Goal: Transaction & Acquisition: Purchase product/service

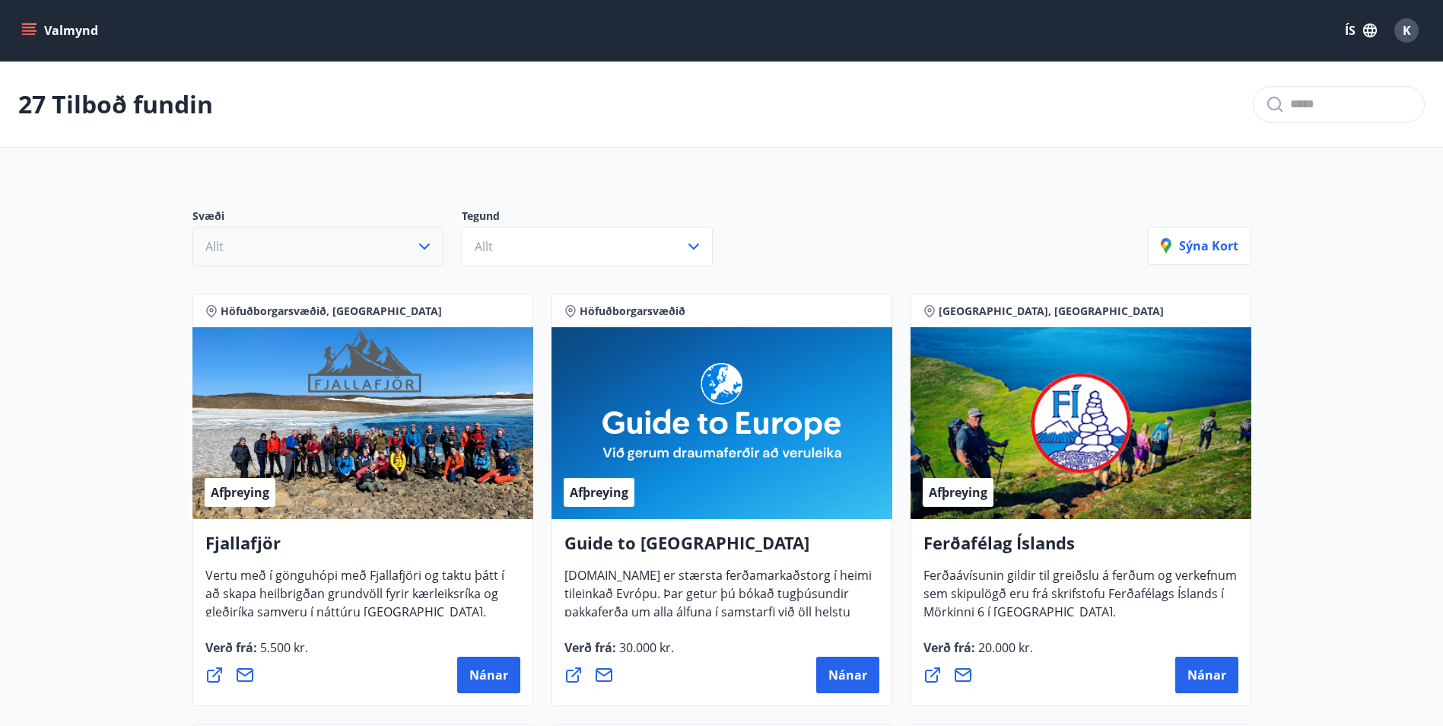
click at [424, 244] on icon "button" at bounding box center [424, 246] width 18 height 18
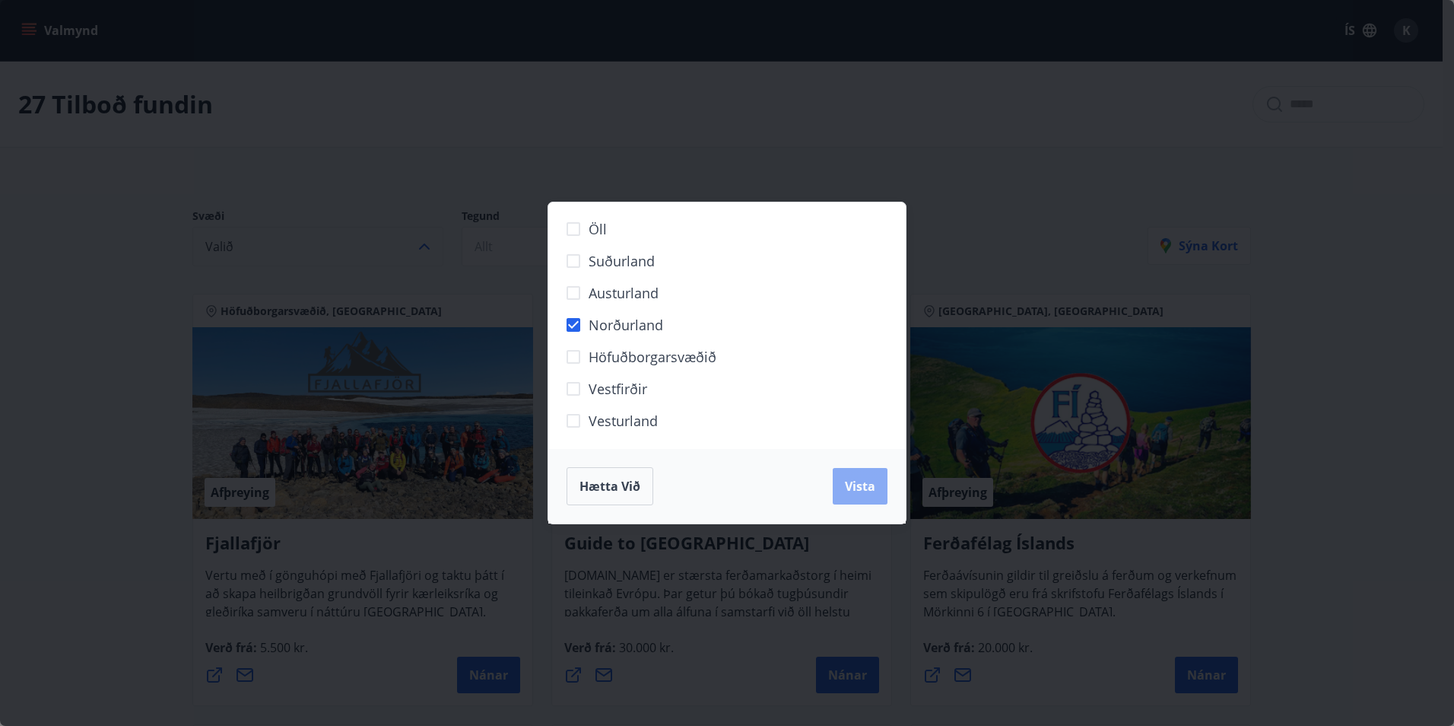
click at [878, 497] on button "Vista" at bounding box center [860, 486] width 55 height 37
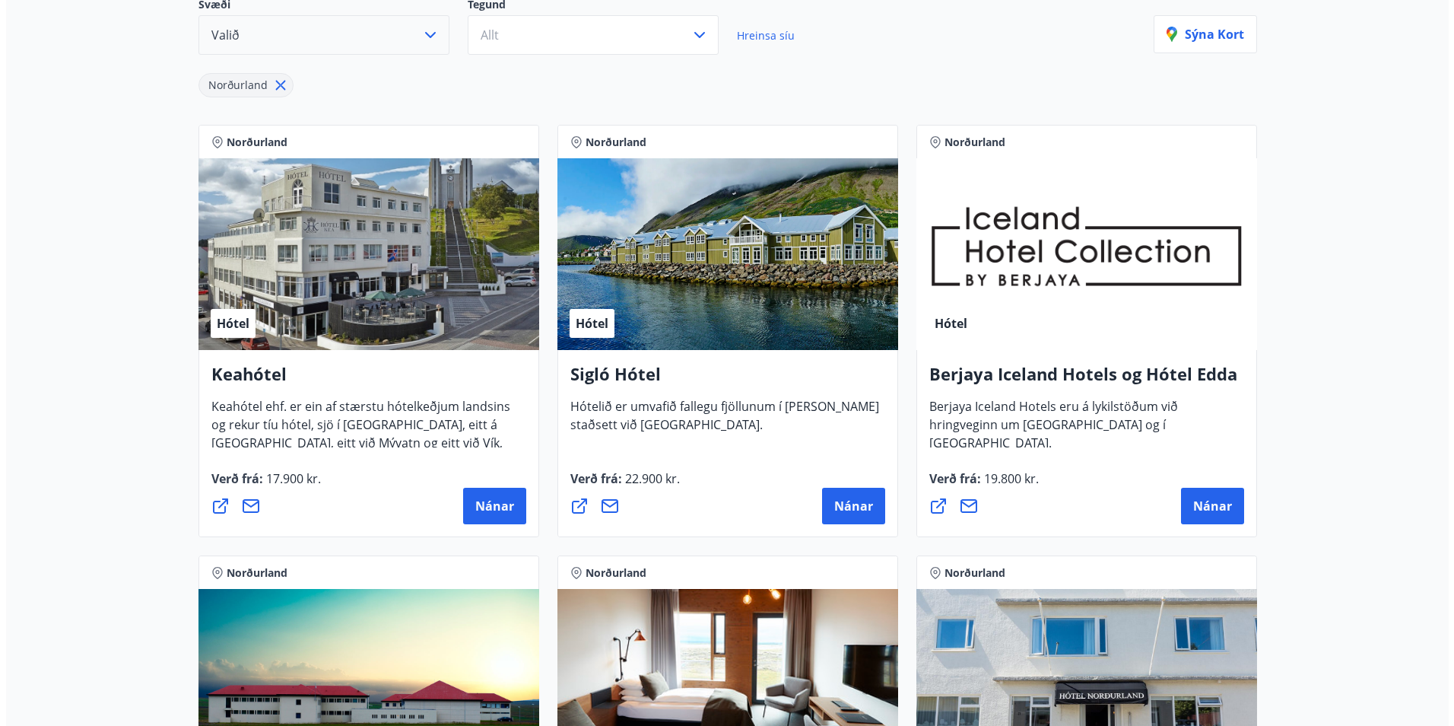
scroll to position [228, 0]
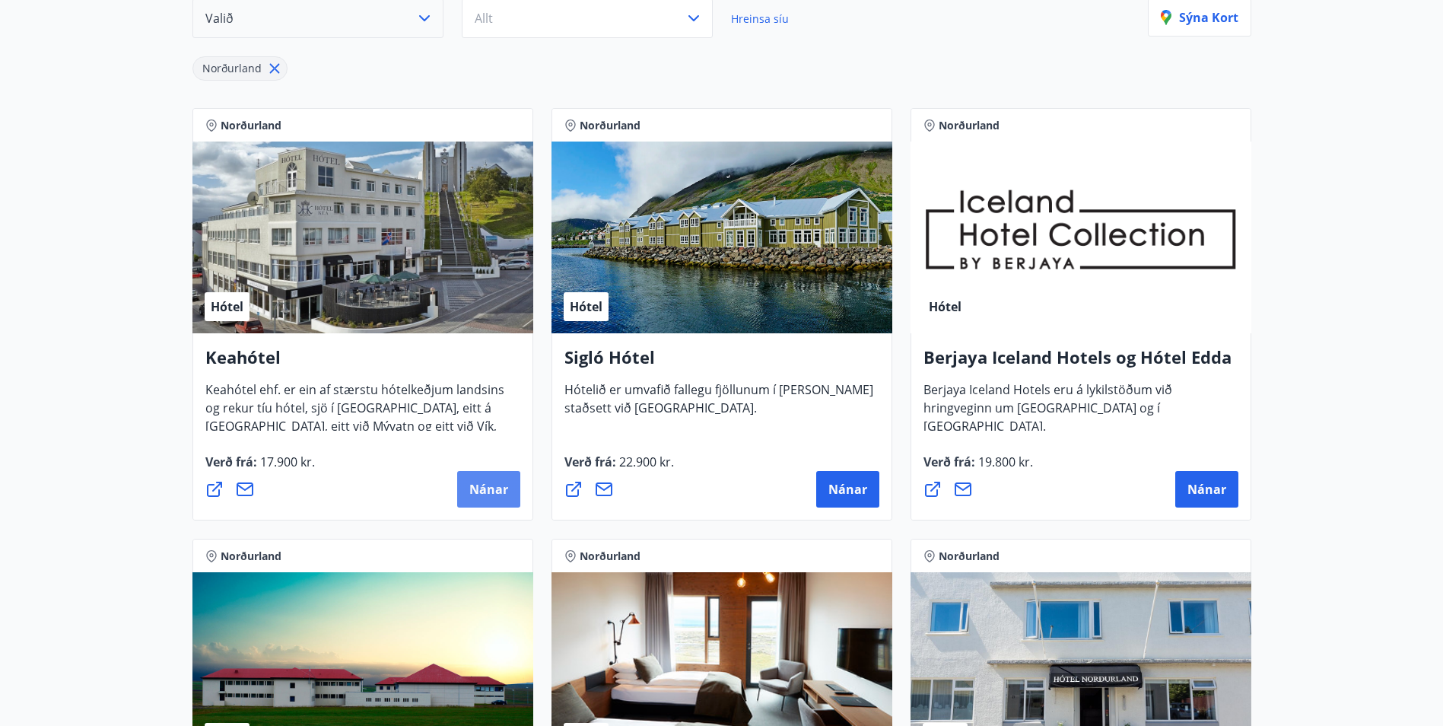
click at [468, 484] on button "Nánar" at bounding box center [488, 489] width 63 height 37
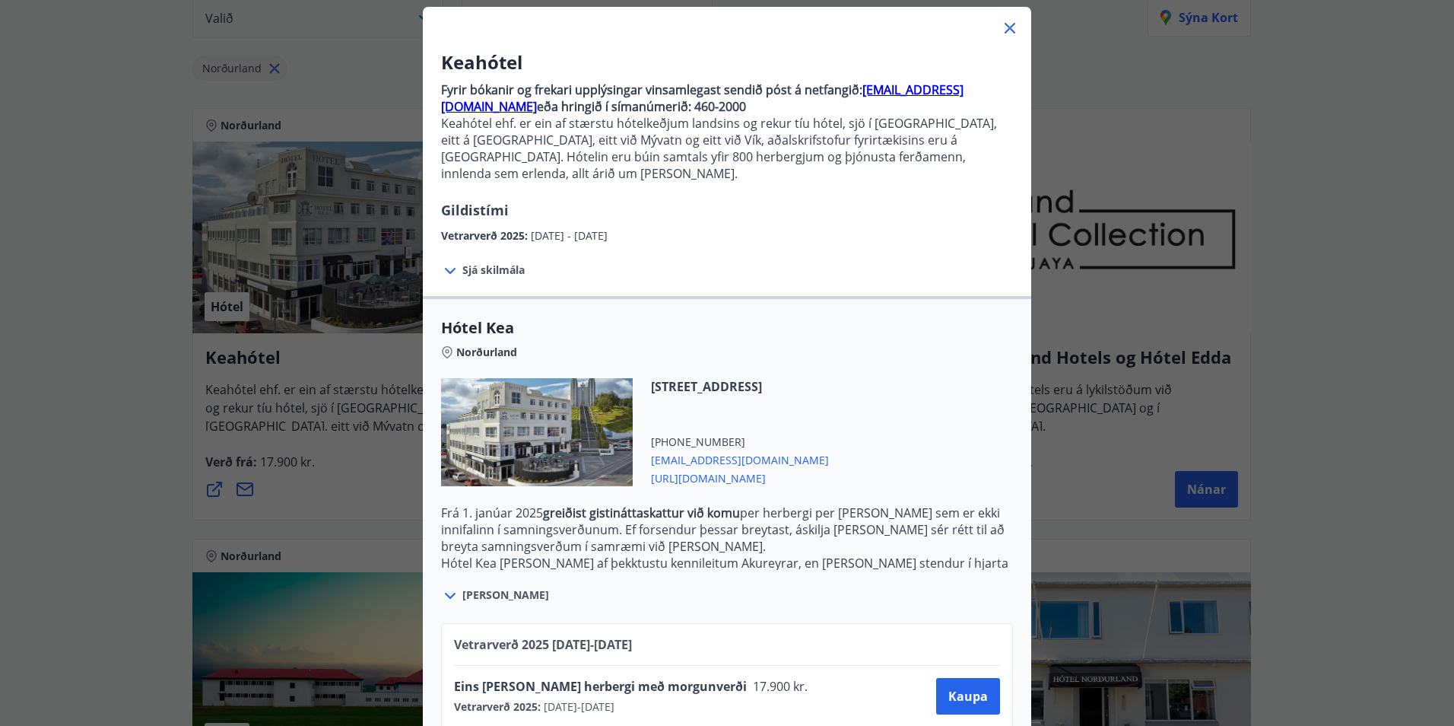
scroll to position [0, 0]
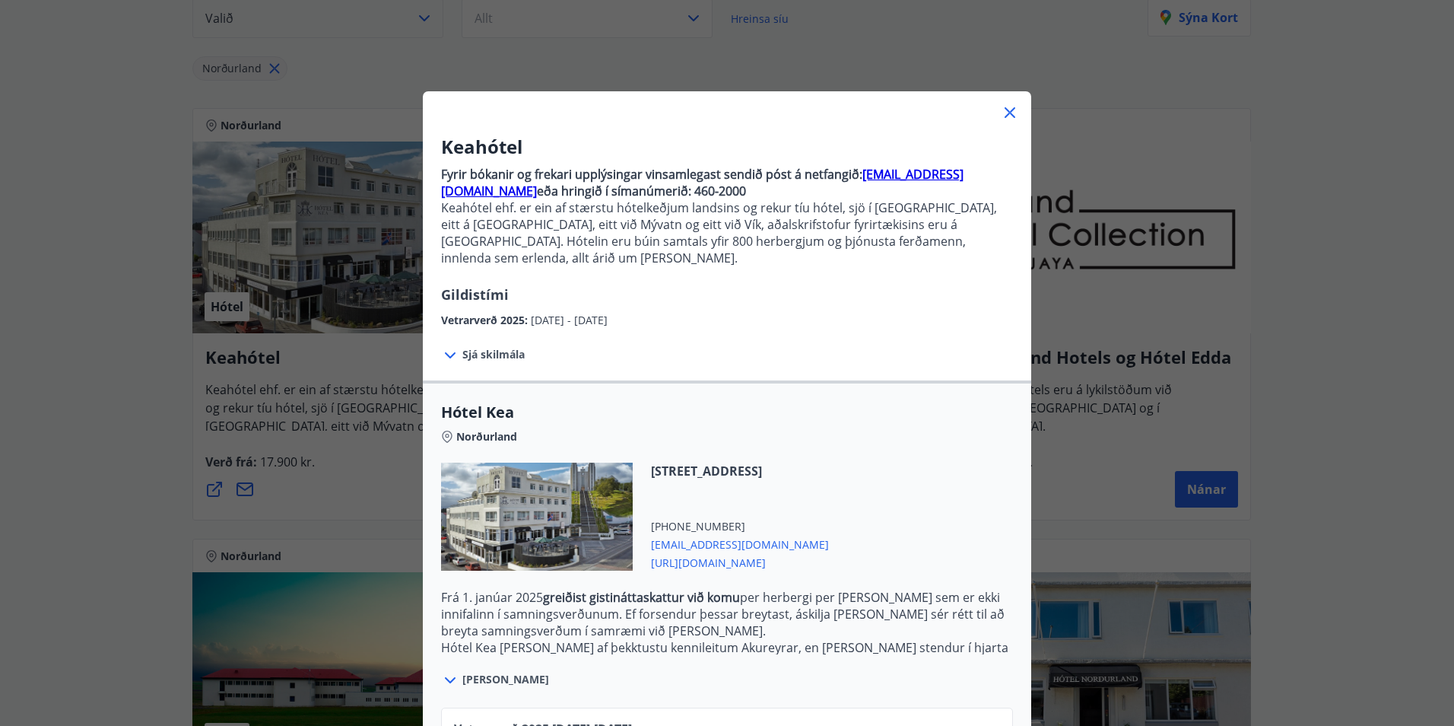
click at [450, 346] on icon at bounding box center [450, 355] width 18 height 18
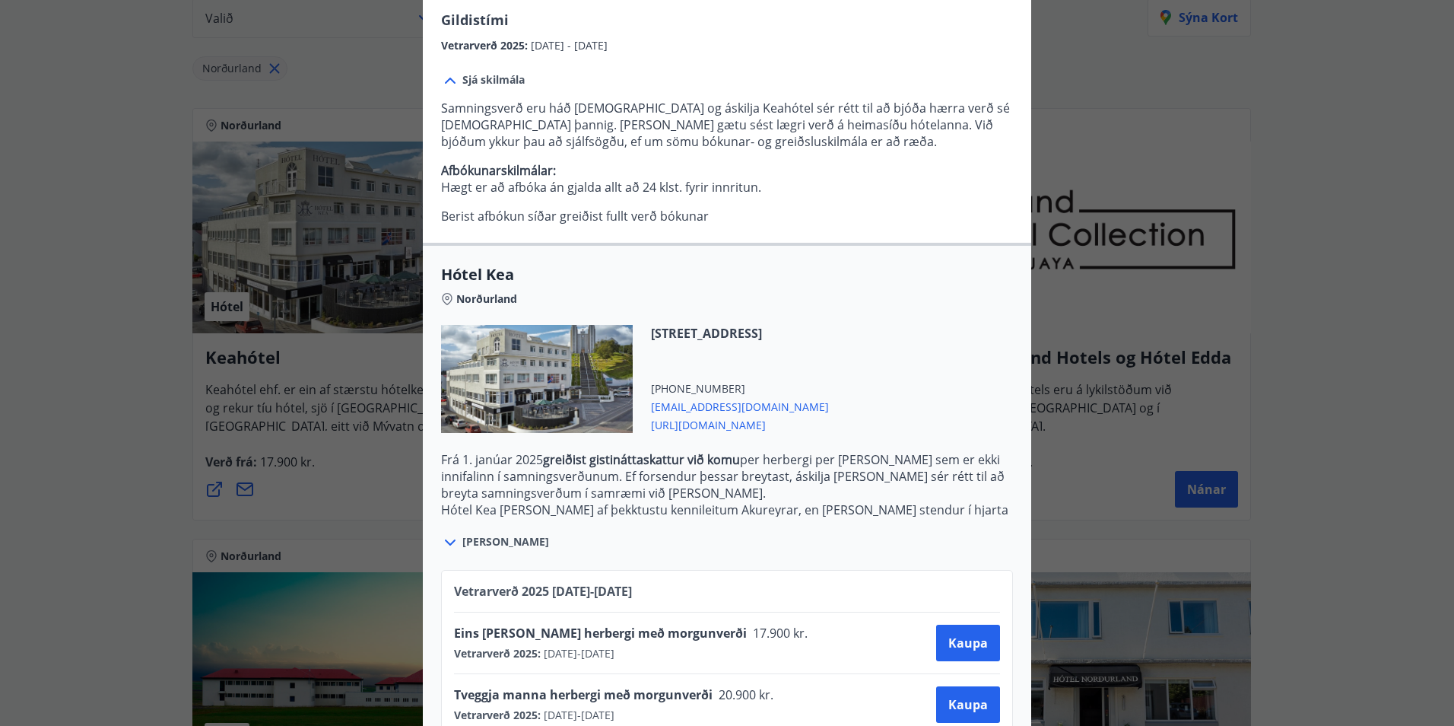
scroll to position [297, 0]
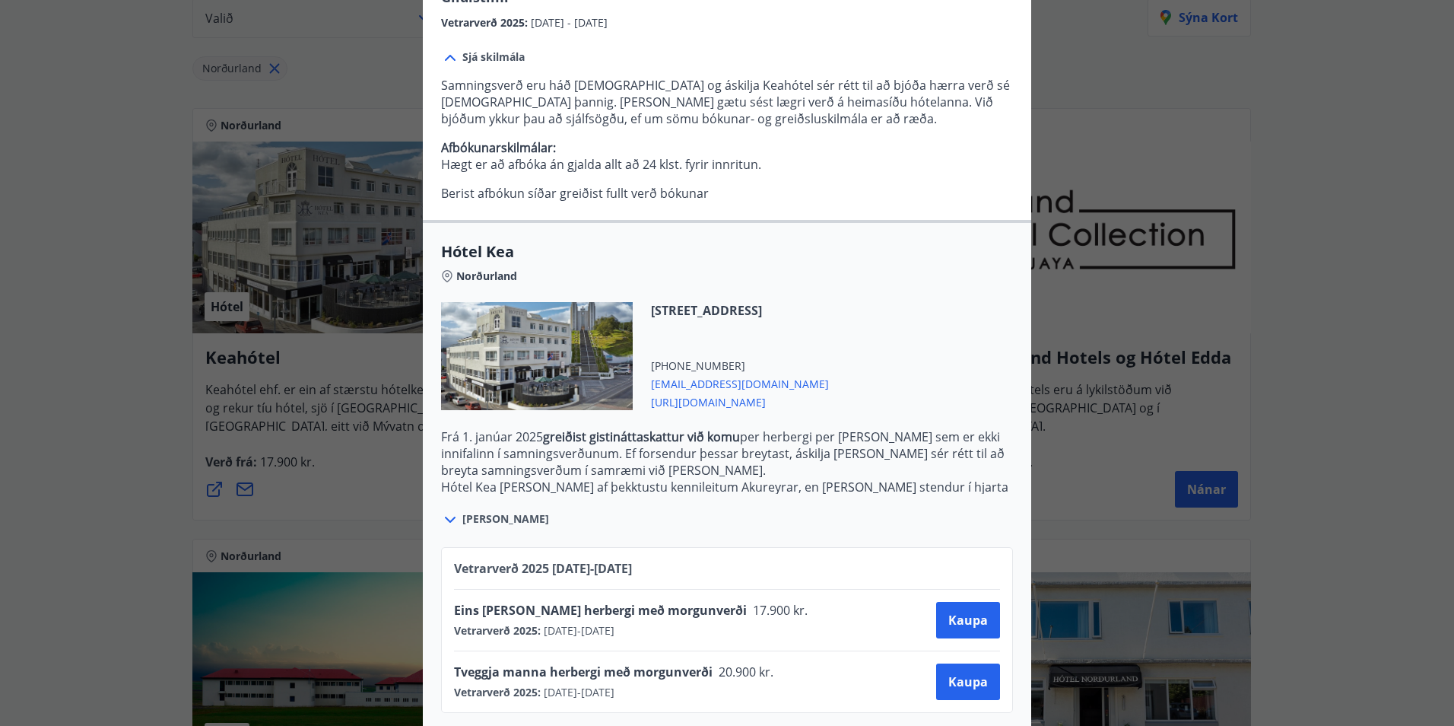
click at [443, 510] on icon at bounding box center [450, 519] width 18 height 18
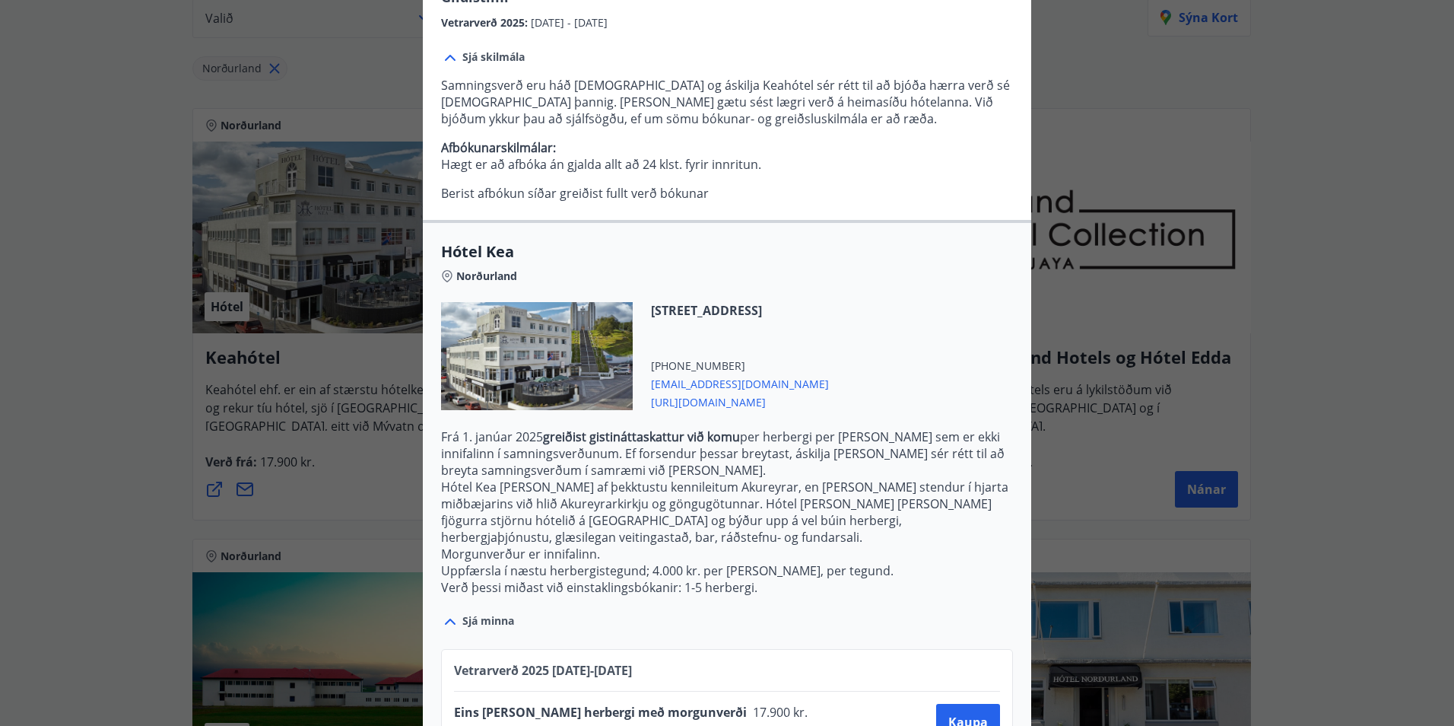
click at [444, 612] on icon at bounding box center [450, 621] width 18 height 18
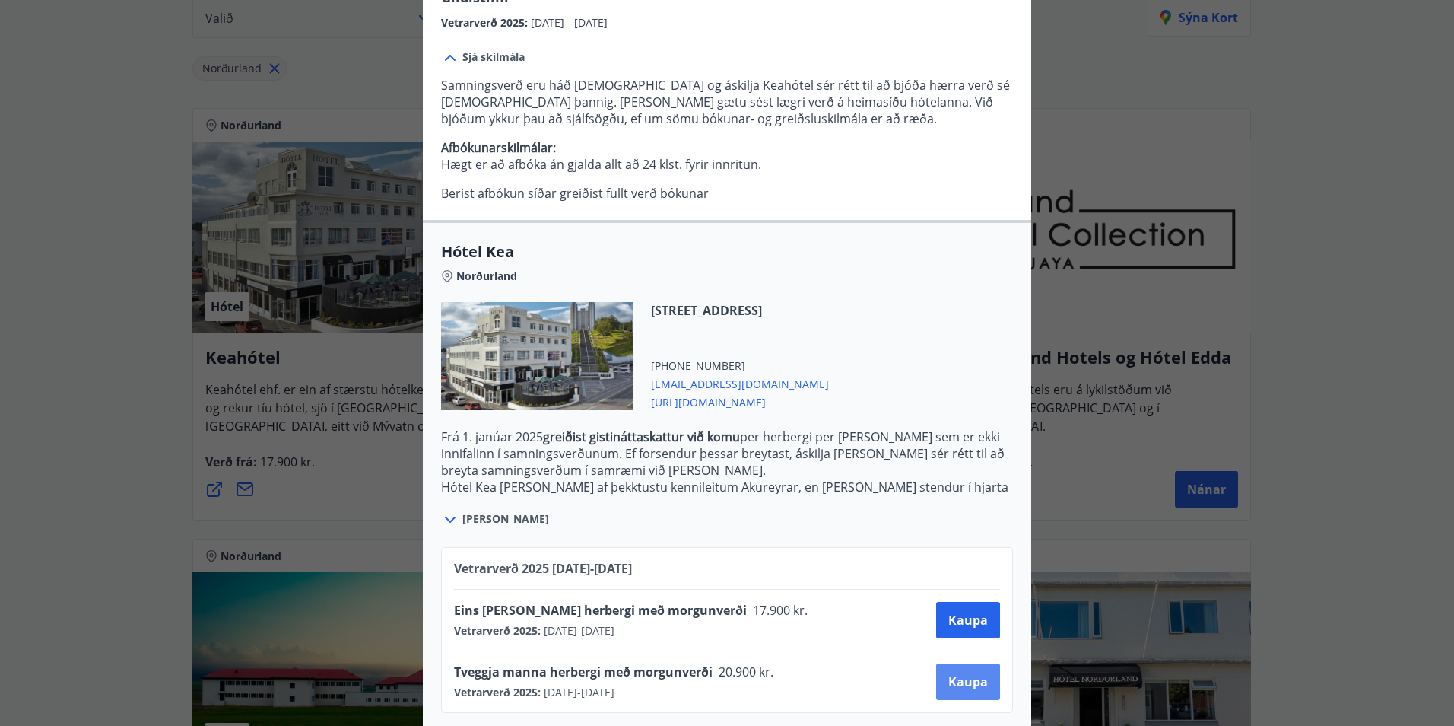
click at [973, 673] on span "Kaupa" at bounding box center [968, 681] width 40 height 17
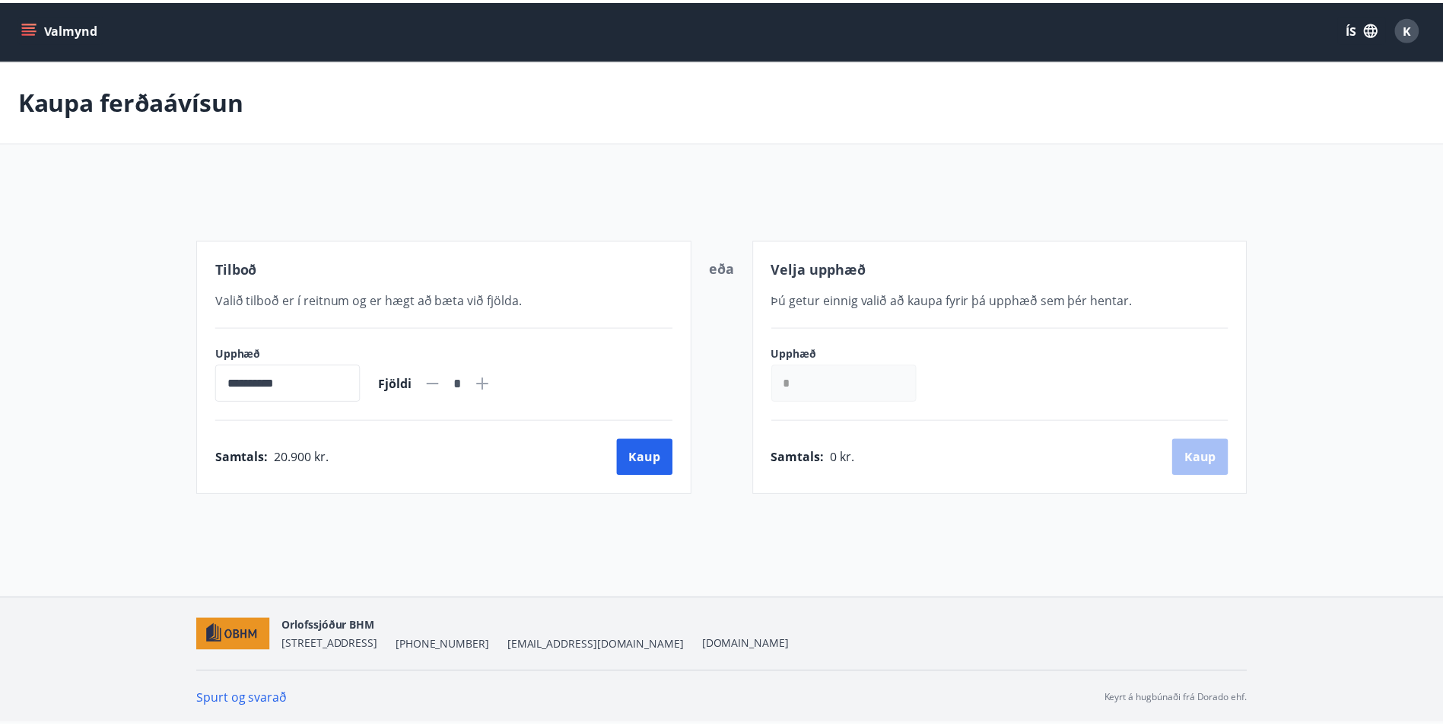
scroll to position [2, 0]
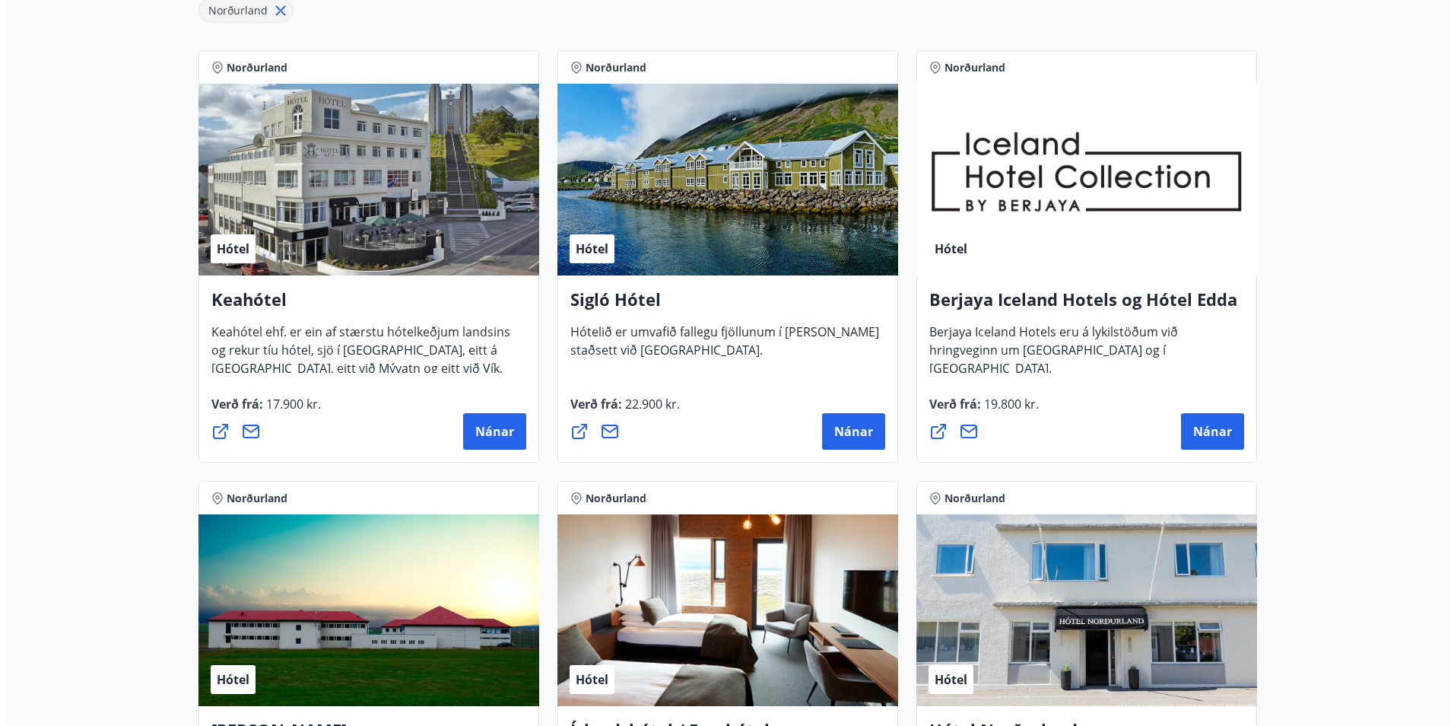
scroll to position [306, 0]
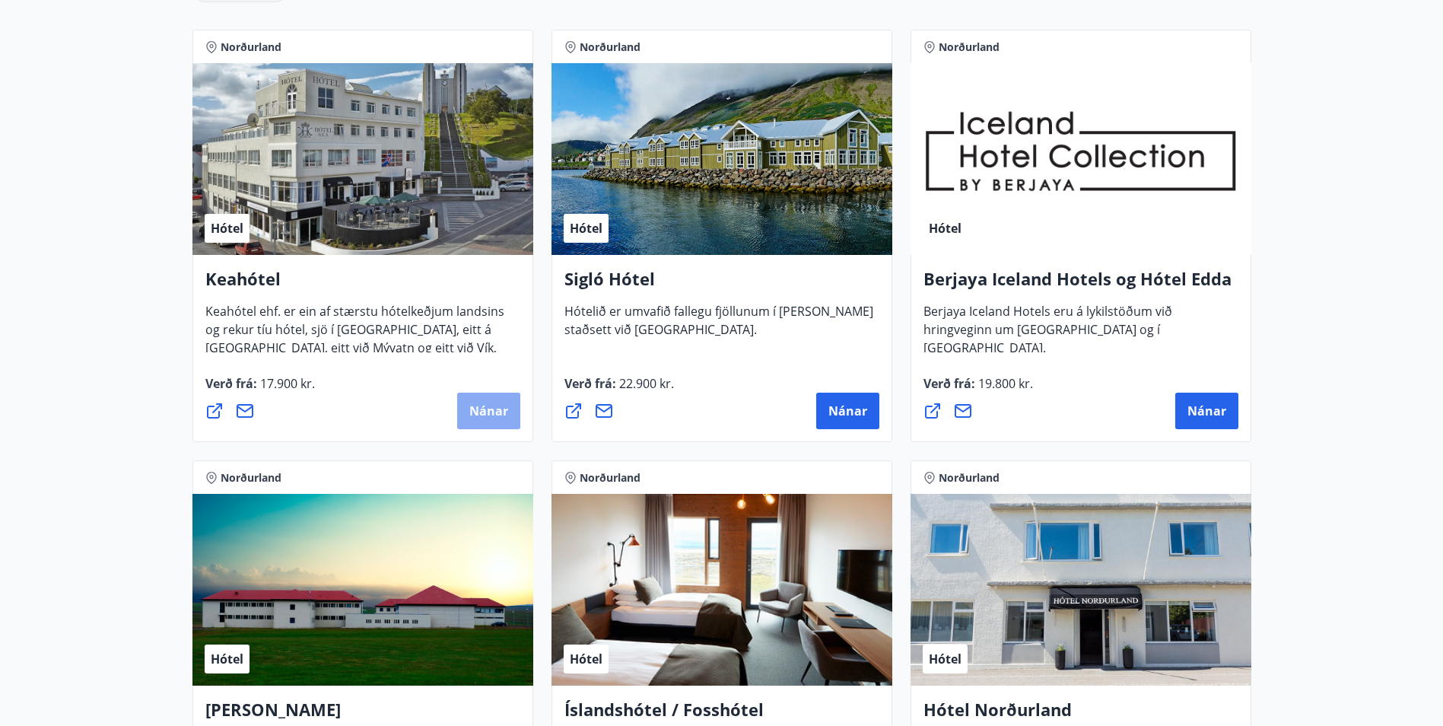
click at [500, 408] on span "Nánar" at bounding box center [488, 410] width 39 height 17
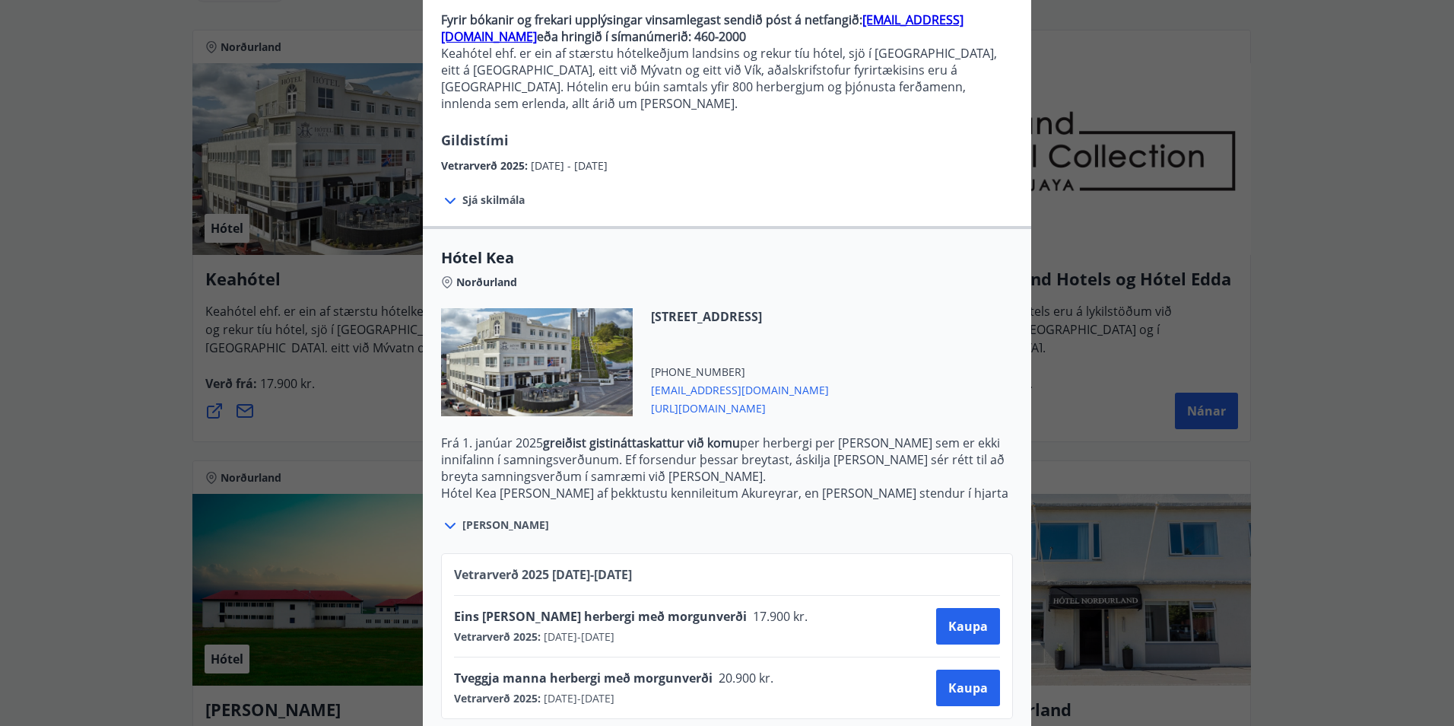
scroll to position [160, 0]
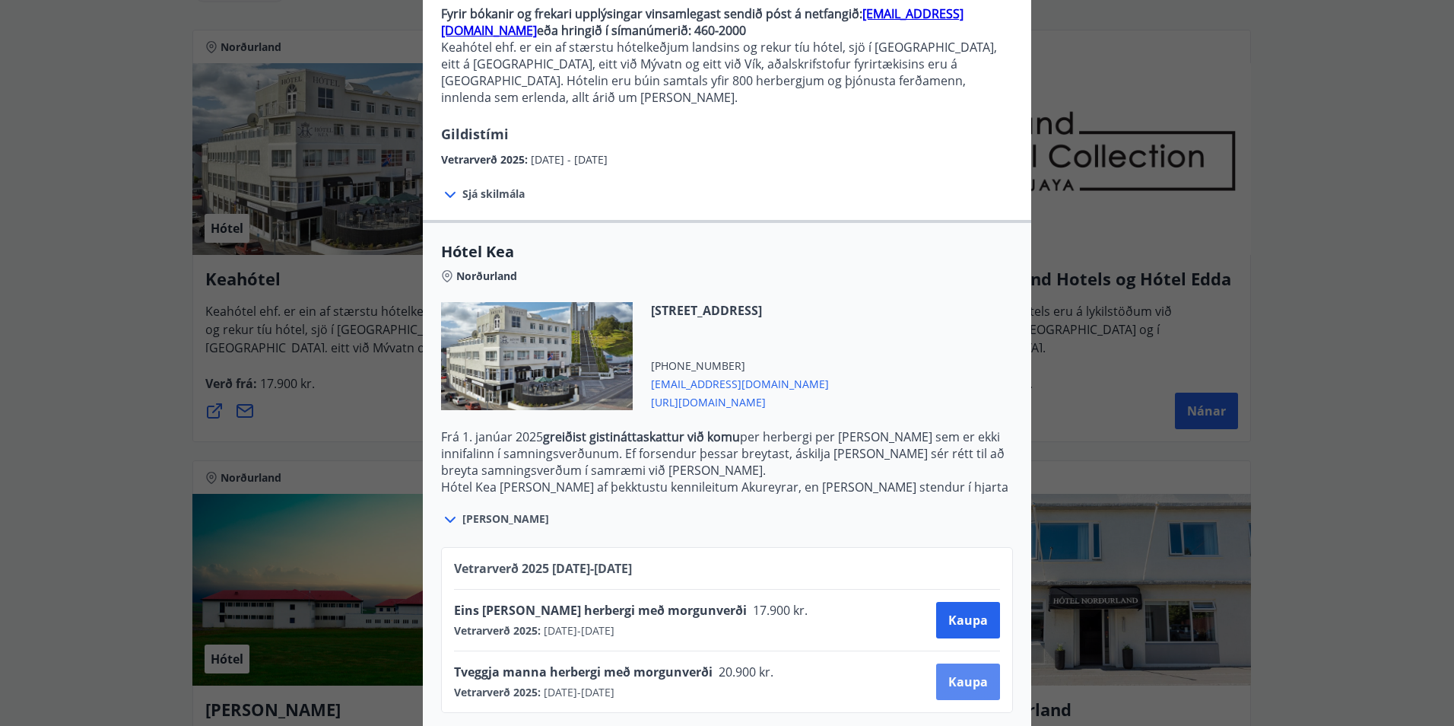
click at [968, 673] on span "Kaupa" at bounding box center [968, 681] width 40 height 17
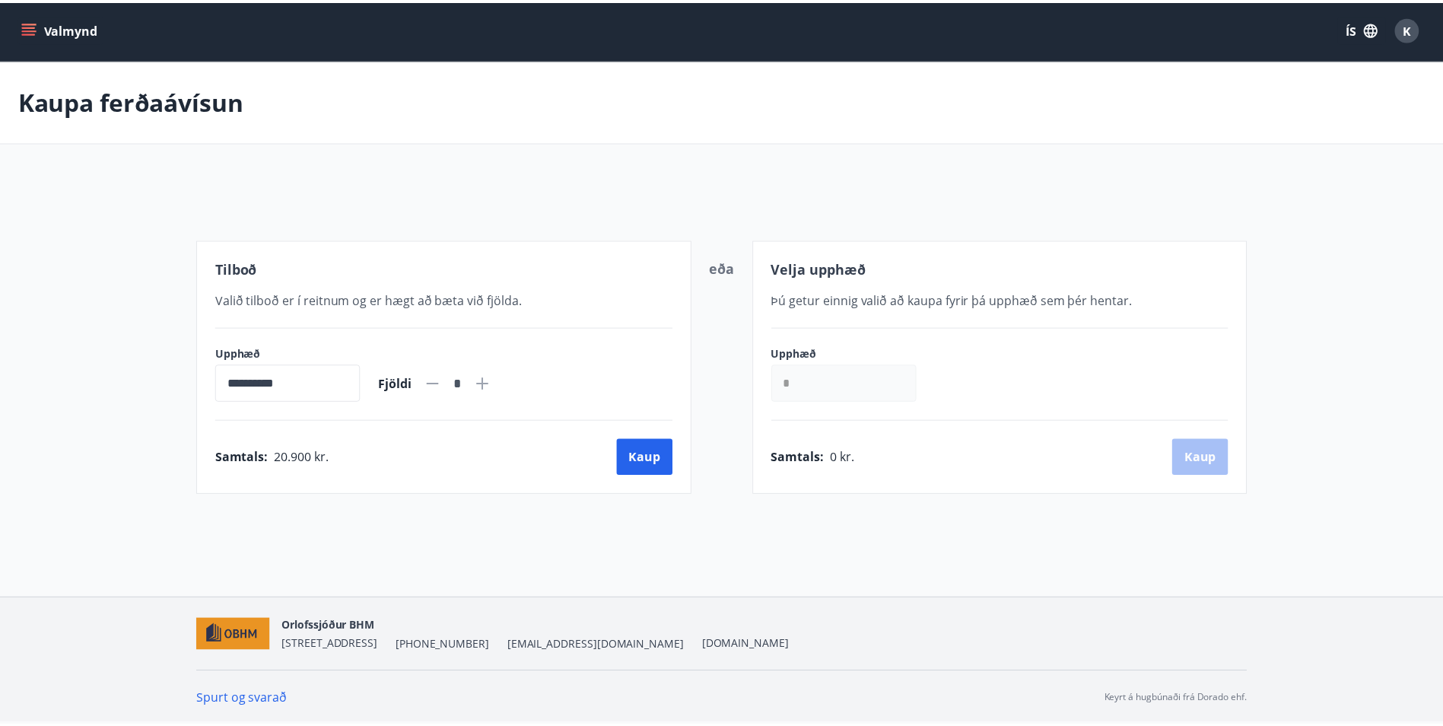
scroll to position [2, 0]
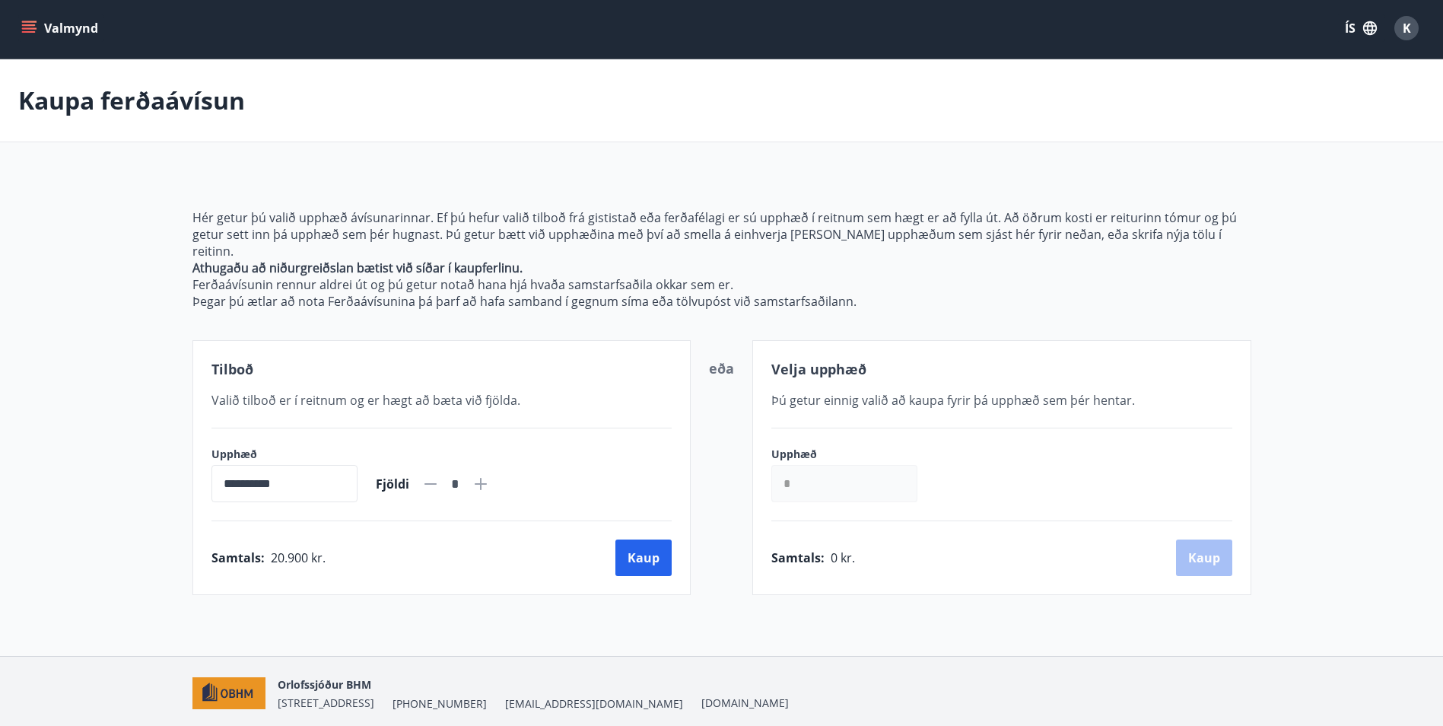
click at [490, 475] on icon at bounding box center [481, 484] width 18 height 18
type input "*"
click at [647, 541] on button "Kaup" at bounding box center [643, 557] width 56 height 37
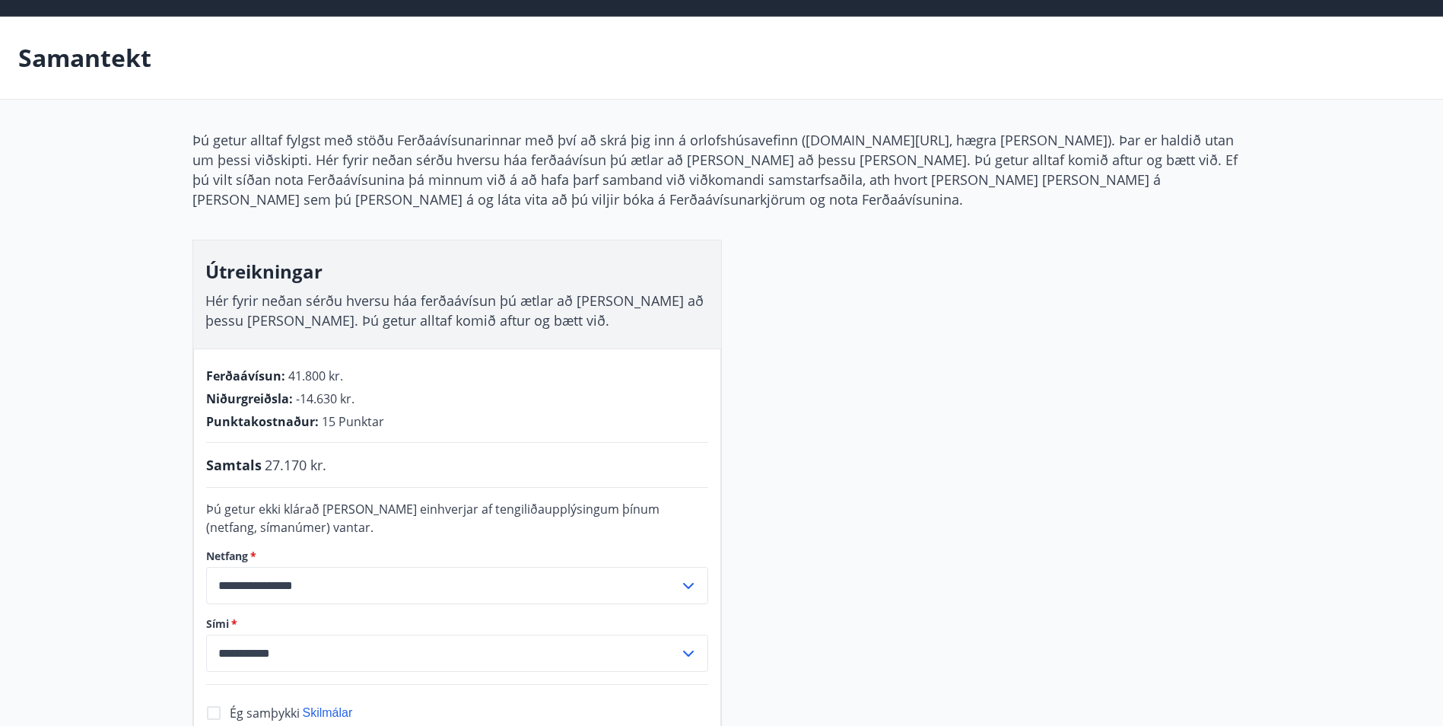
scroll to position [2, 0]
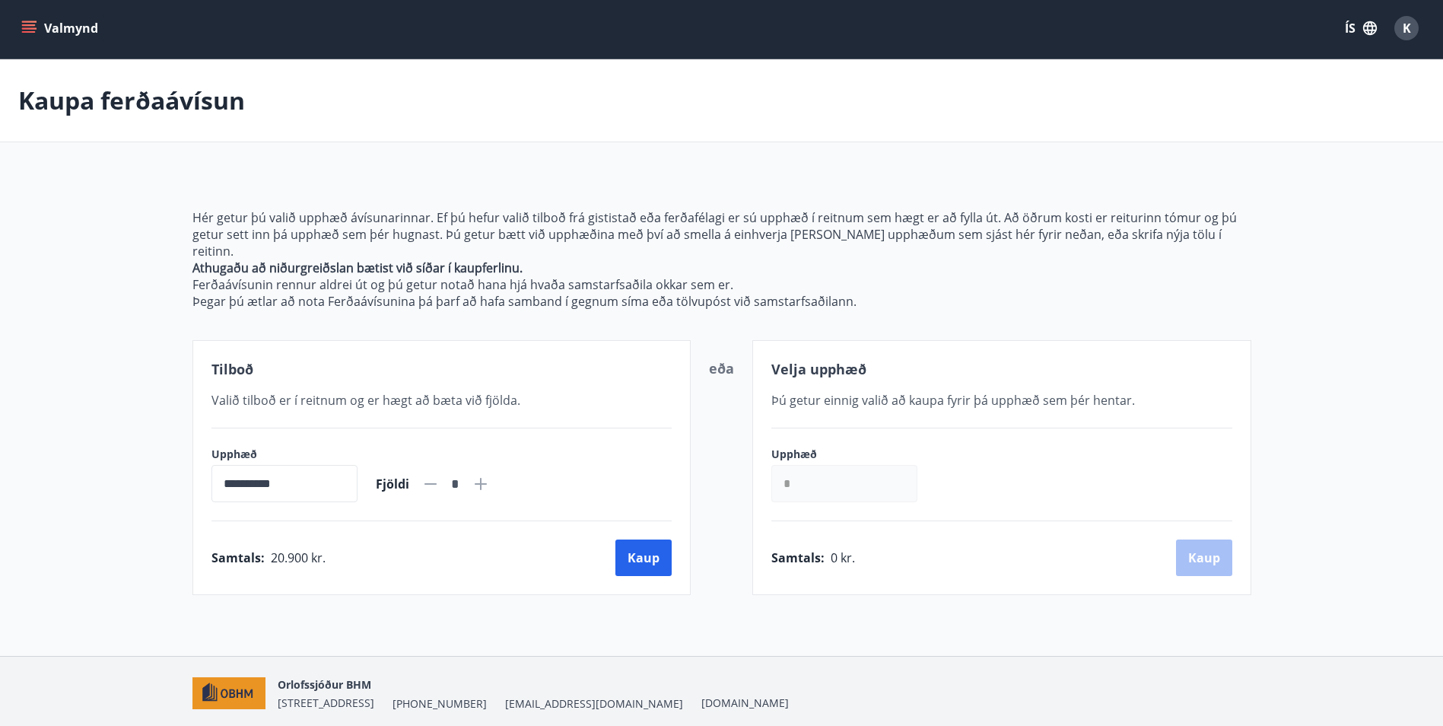
click at [481, 483] on icon at bounding box center [481, 484] width 2 height 2
type input "*"
click at [644, 544] on button "Kaup" at bounding box center [643, 557] width 56 height 37
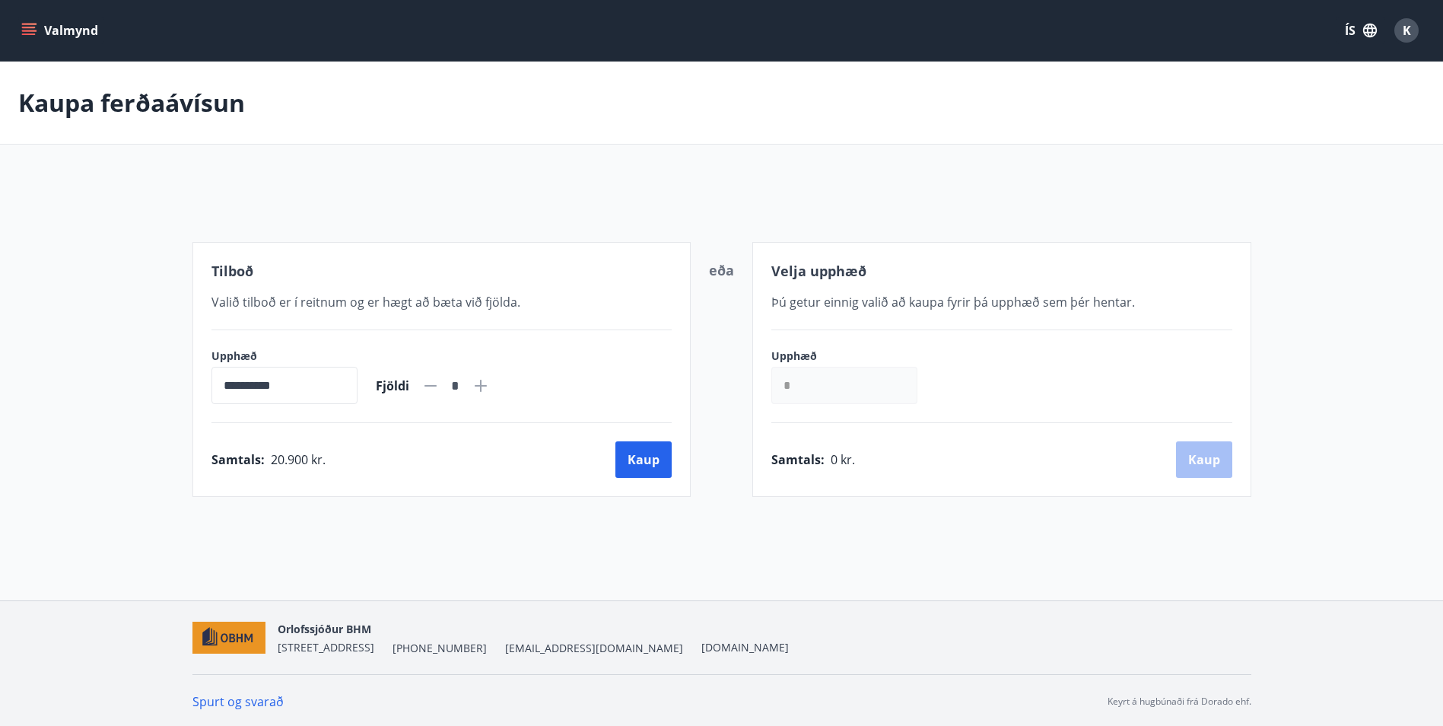
scroll to position [2, 0]
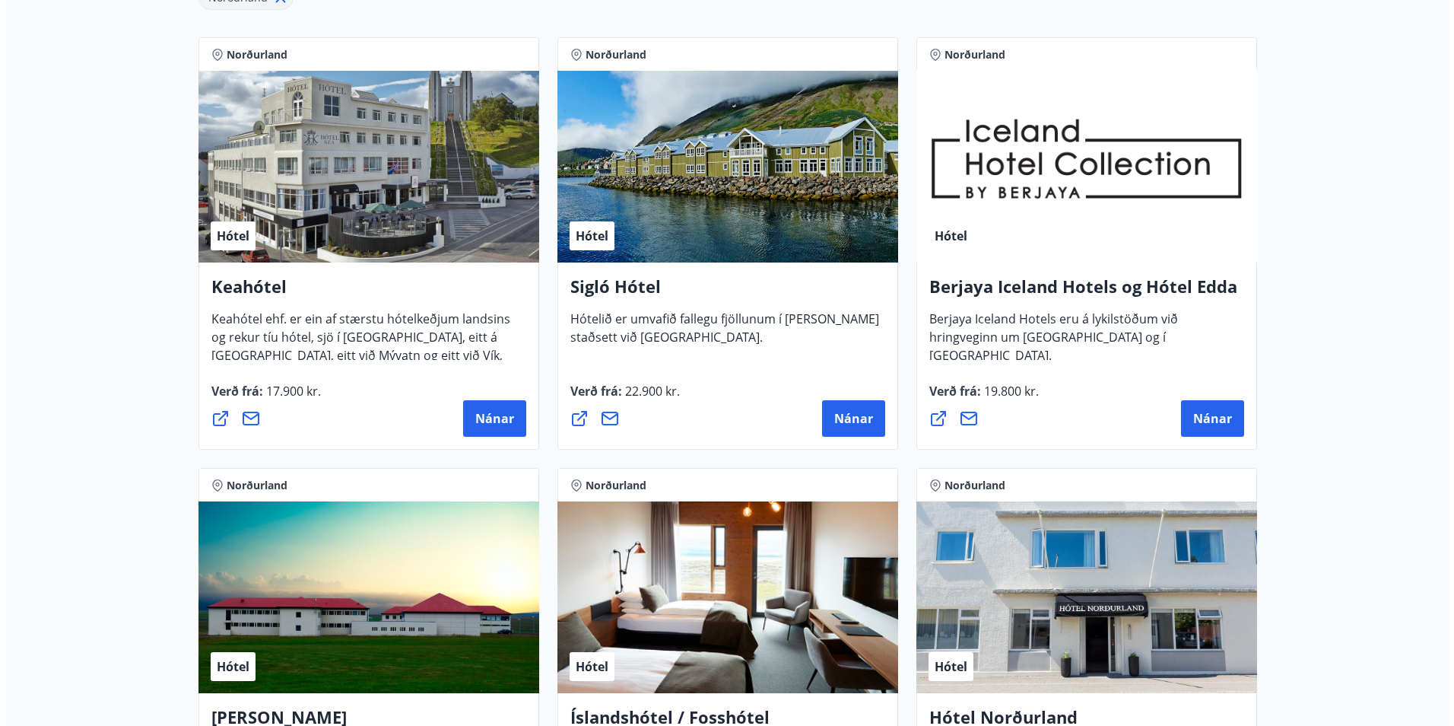
scroll to position [306, 0]
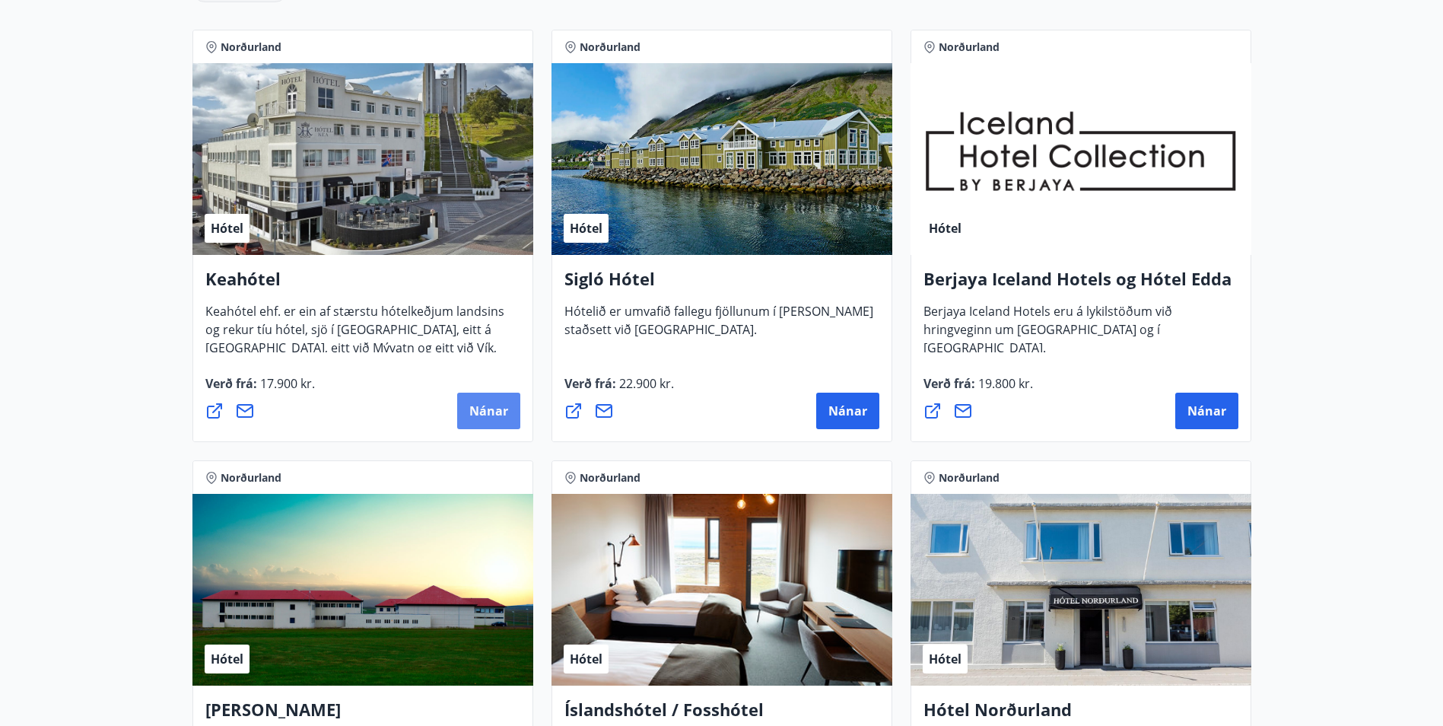
click at [480, 411] on span "Nánar" at bounding box center [488, 410] width 39 height 17
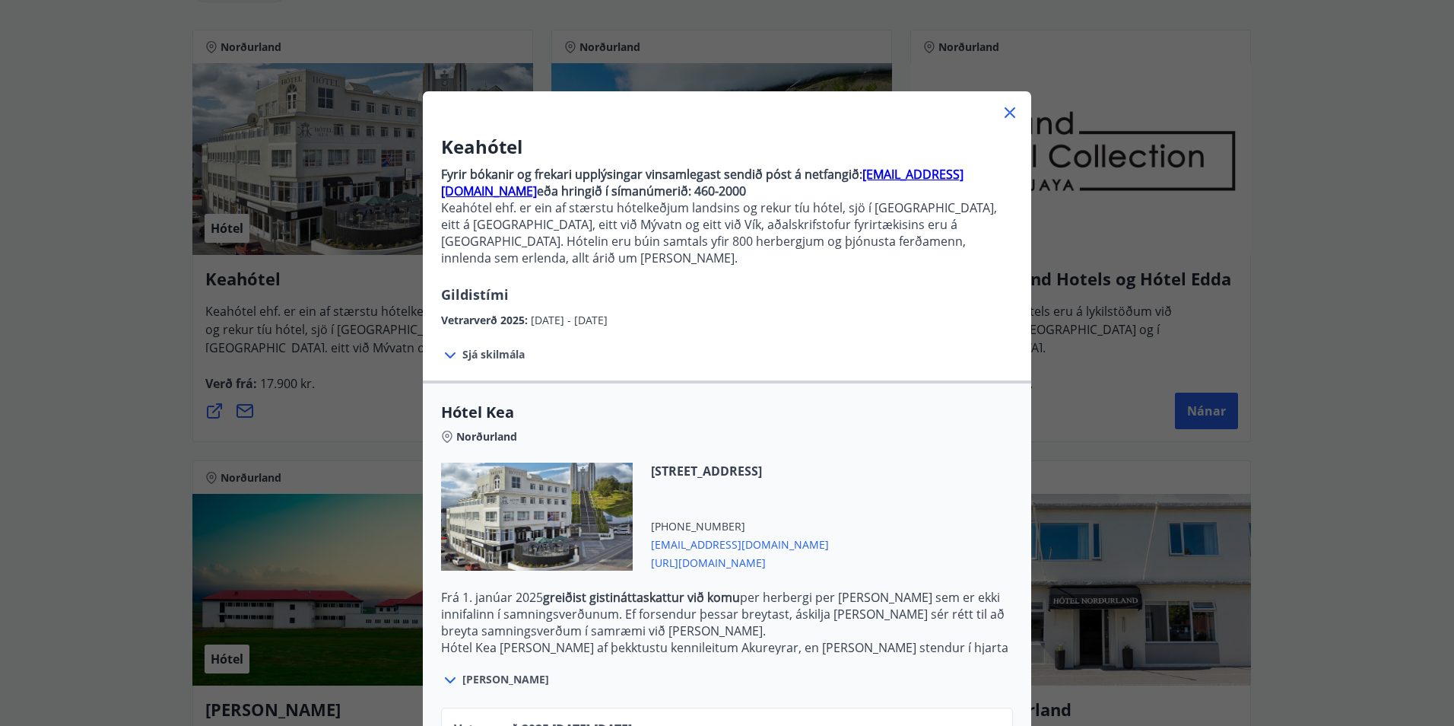
click at [936, 174] on strong "[EMAIL_ADDRESS][DOMAIN_NAME]" at bounding box center [702, 182] width 522 height 33
click at [885, 176] on strong "[EMAIL_ADDRESS][DOMAIN_NAME]" at bounding box center [702, 182] width 522 height 33
drag, startPoint x: 976, startPoint y: 170, endPoint x: 853, endPoint y: 173, distance: 123.3
click at [853, 173] on p "Fyrir bókanir og frekari upplýsingar vinsamlegast sendið póst á netfangið: [EMA…" at bounding box center [727, 182] width 572 height 33
copy strong "[EMAIL_ADDRESS][DOMAIN_NAME]"
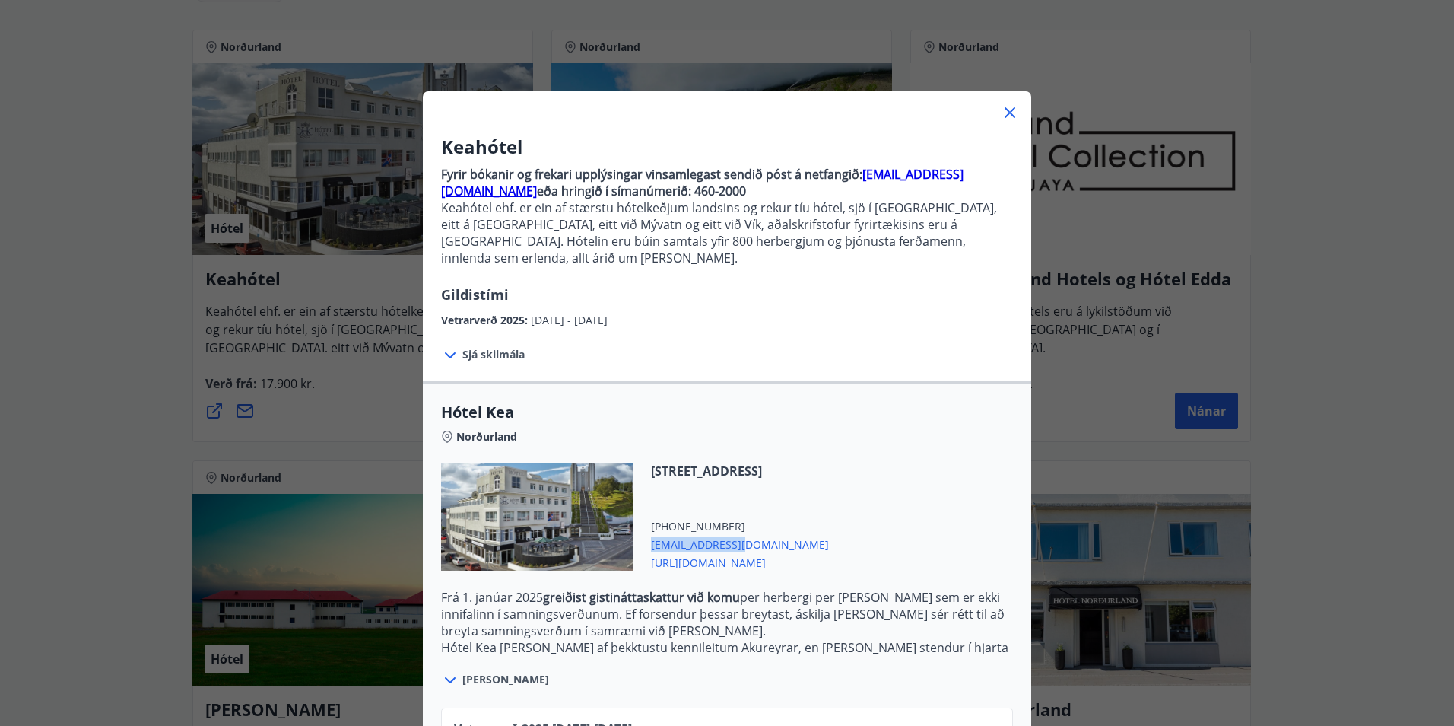
drag, startPoint x: 741, startPoint y: 527, endPoint x: 639, endPoint y: 528, distance: 101.9
click at [639, 528] on div "[STREET_ADDRESS] [PHONE_NUMBER] [EMAIL_ADDRESS][DOMAIN_NAME] [URL][DOMAIN_NAME]" at bounding box center [731, 516] width 196 height 108
copy span "[EMAIL_ADDRESS][DOMAIN_NAME]"
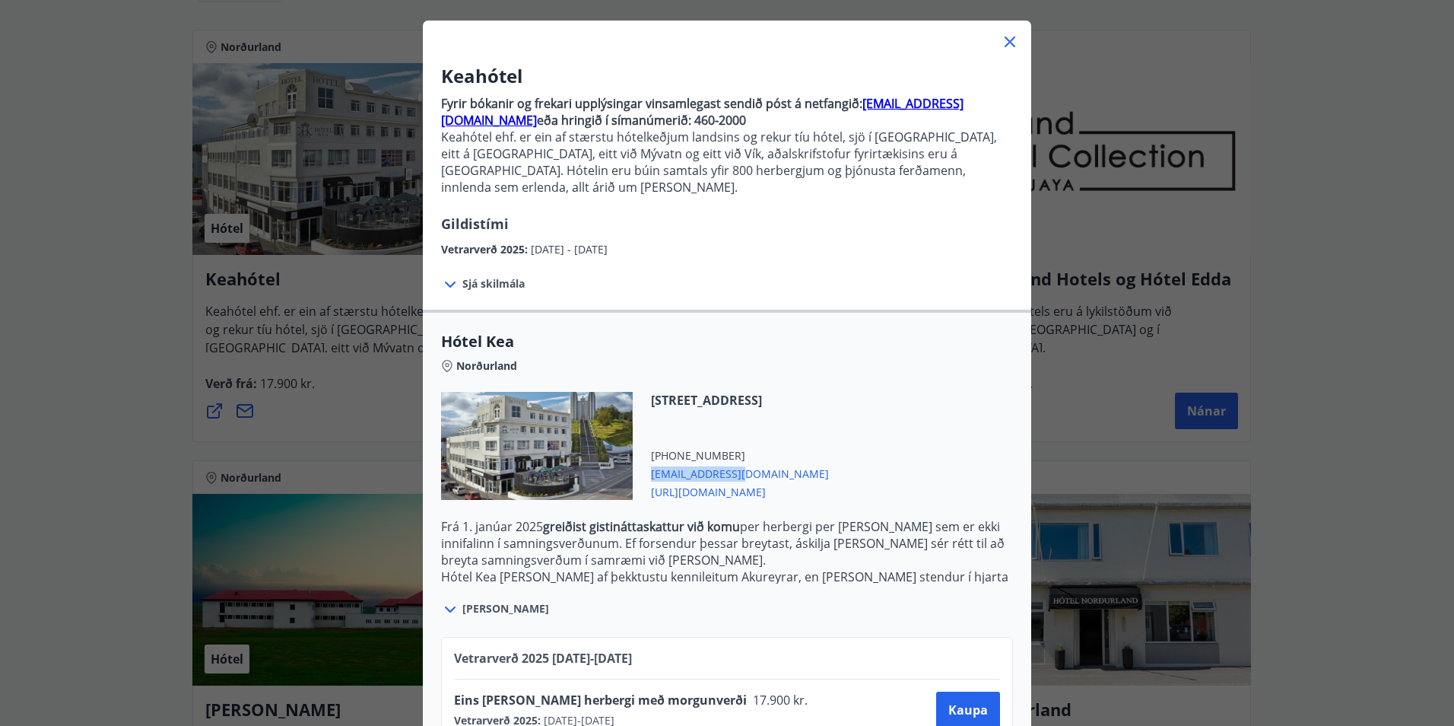
scroll to position [160, 0]
